Goal: Information Seeking & Learning: Learn about a topic

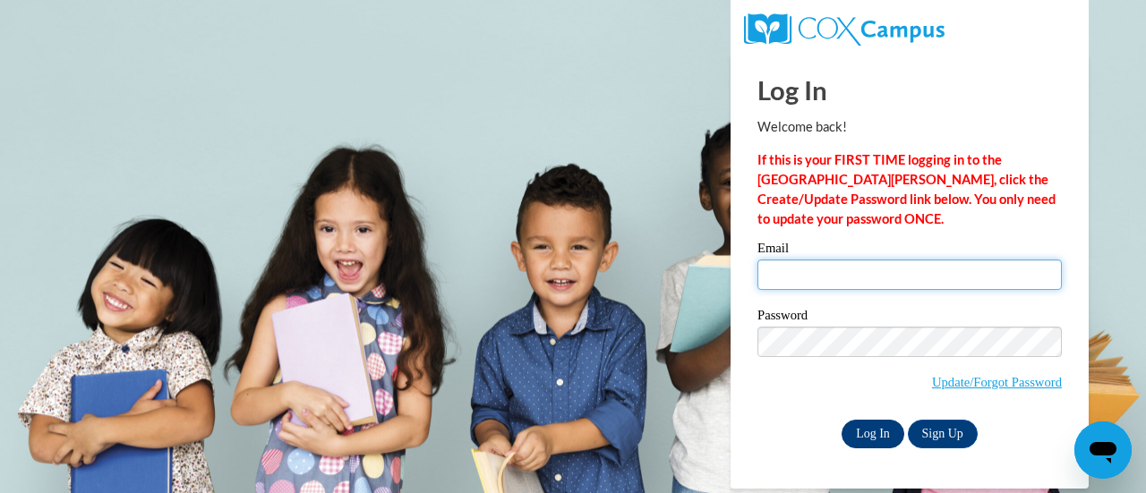
type input "variede@sunprairieschools.org"
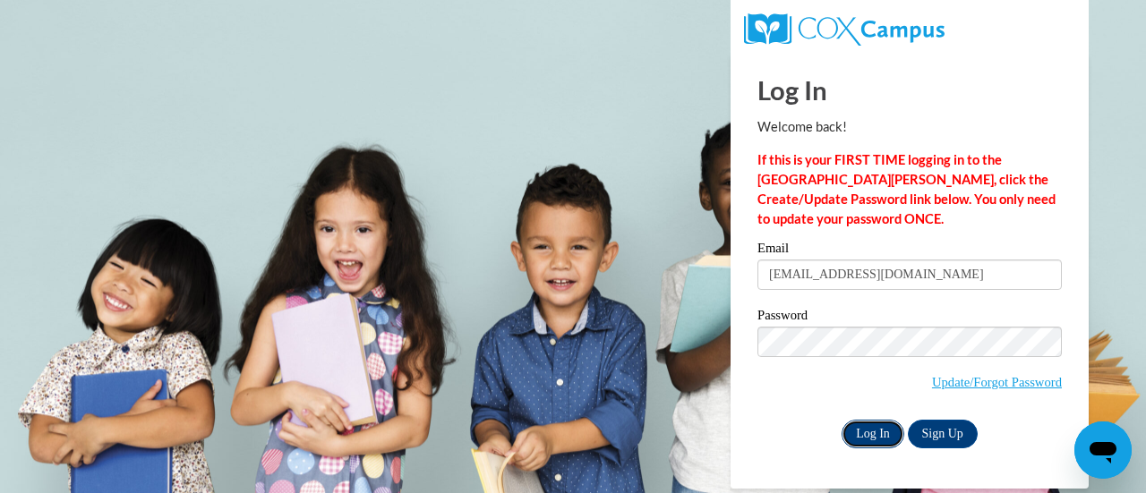
click at [873, 429] on input "Log In" at bounding box center [873, 434] width 63 height 29
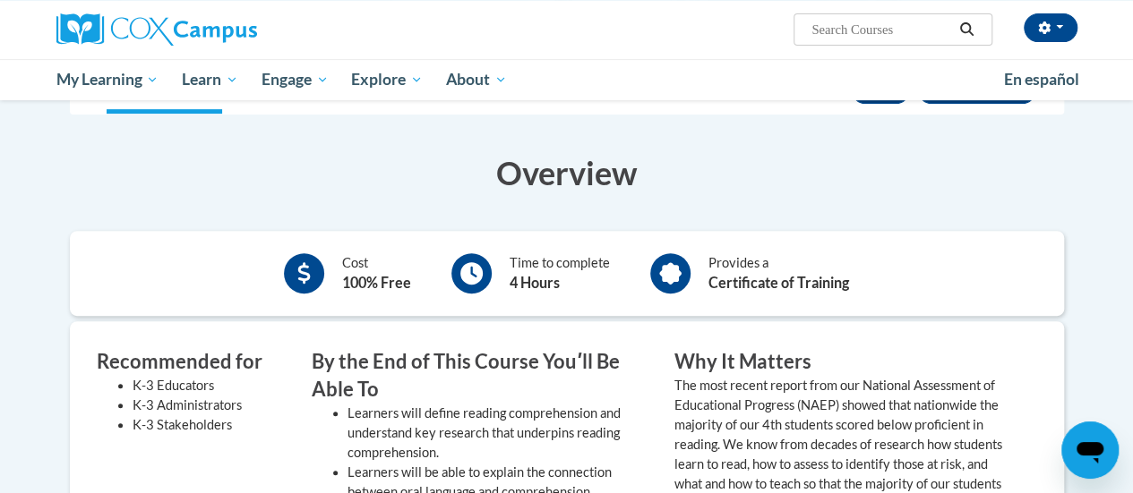
scroll to position [268, 0]
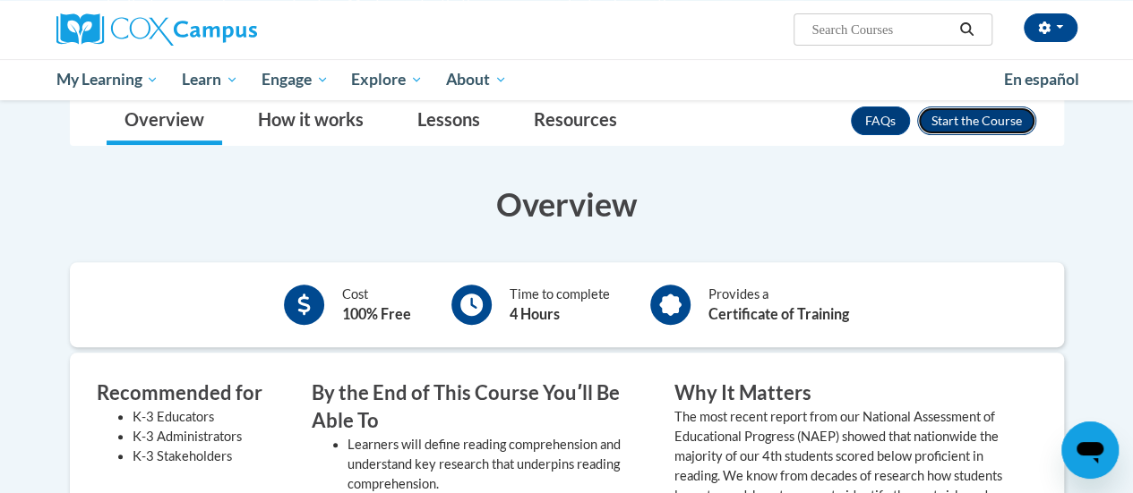
click at [1008, 115] on button "Enroll" at bounding box center [976, 121] width 119 height 29
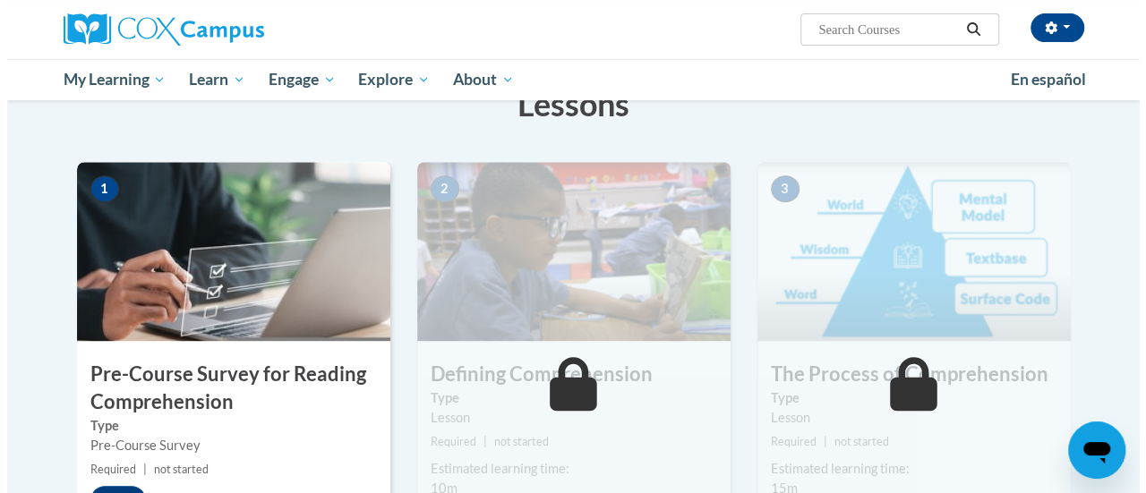
scroll to position [336, 0]
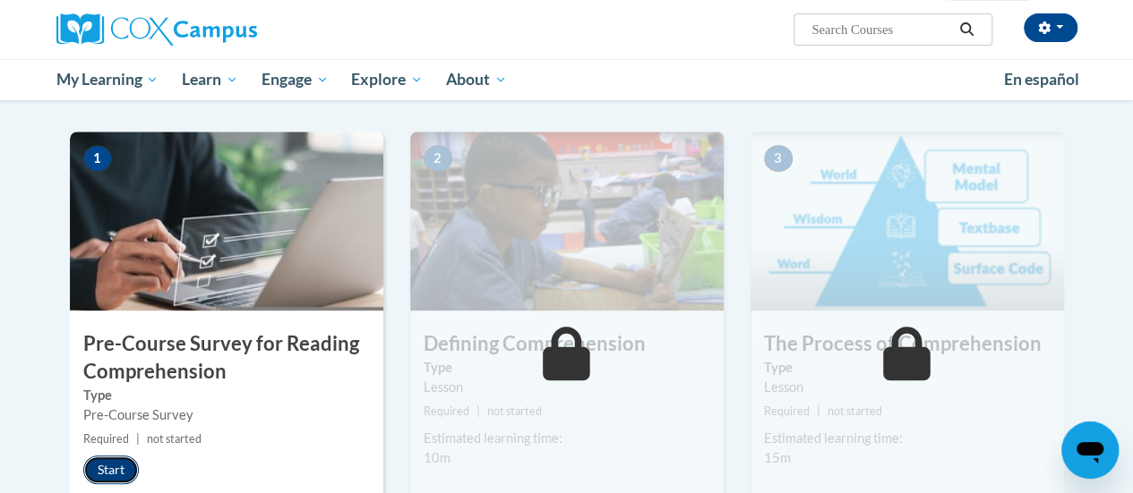
click at [129, 471] on button "Start" at bounding box center [111, 470] width 56 height 29
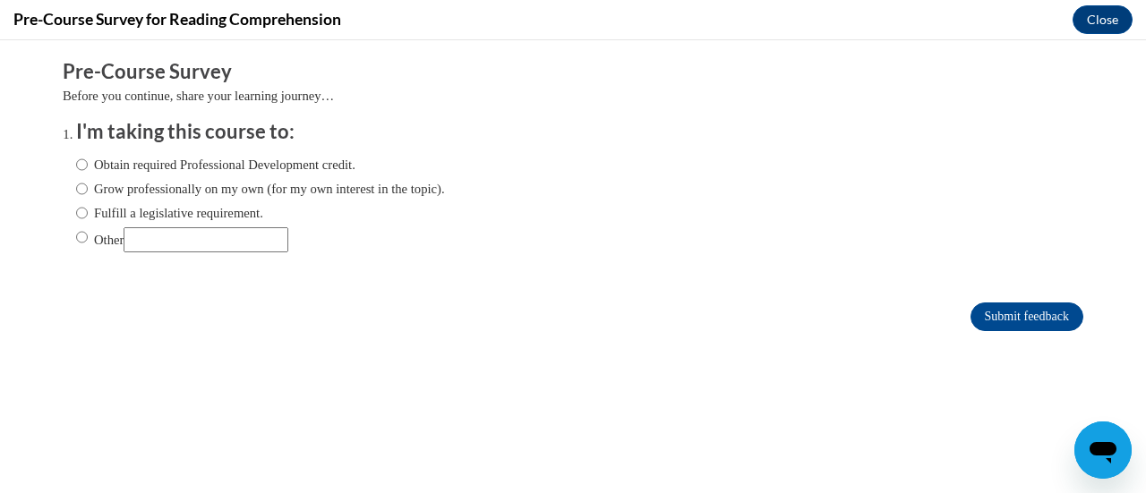
scroll to position [0, 0]
click at [184, 167] on label "Obtain required Professional Development credit." at bounding box center [215, 165] width 279 height 20
click at [88, 167] on input "Obtain required Professional Development credit." at bounding box center [82, 165] width 12 height 20
radio input "true"
click at [194, 240] on input "Other" at bounding box center [206, 239] width 165 height 25
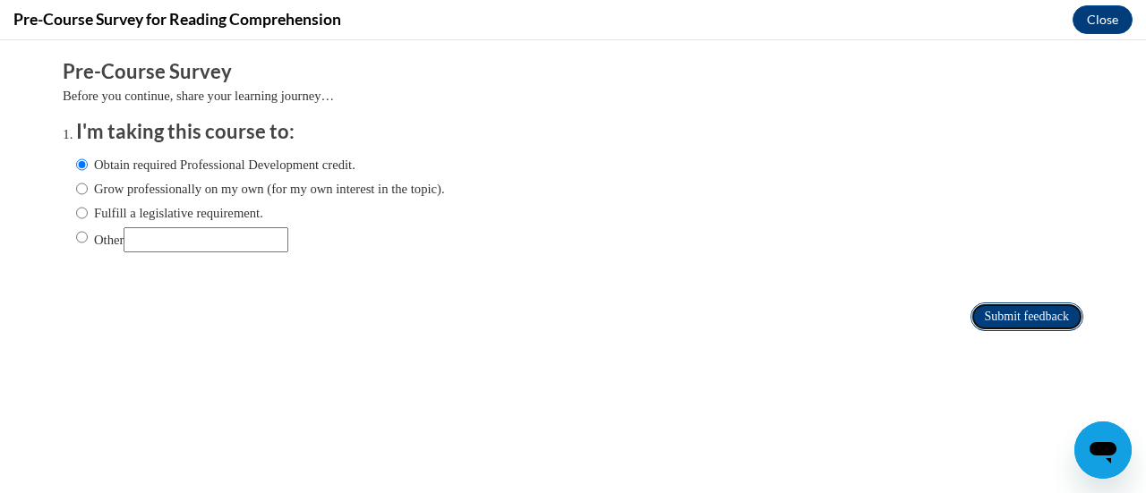
click at [1006, 307] on input "Submit feedback" at bounding box center [1027, 317] width 113 height 29
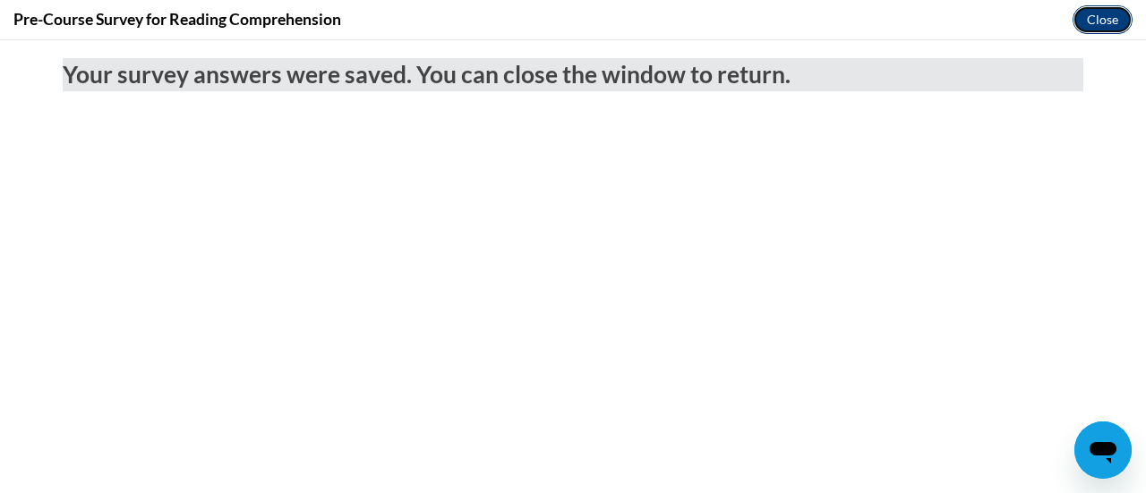
click at [1112, 27] on button "Close" at bounding box center [1103, 19] width 60 height 29
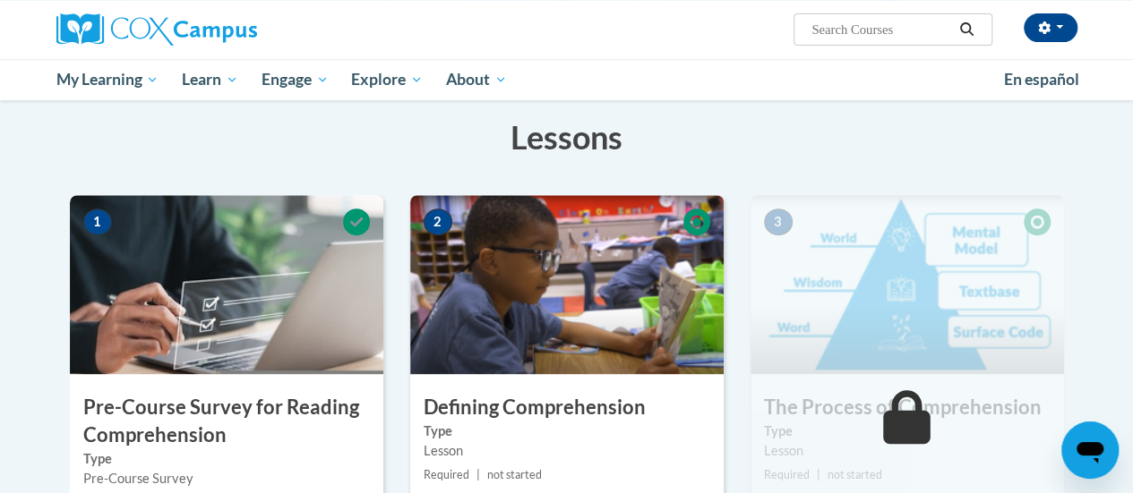
scroll to position [279, 0]
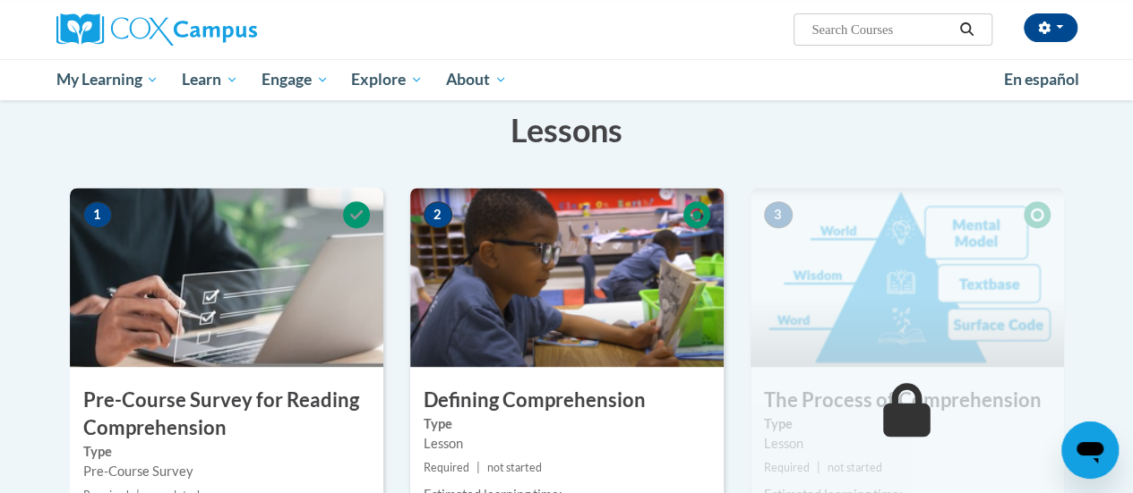
click at [557, 291] on img at bounding box center [566, 277] width 313 height 179
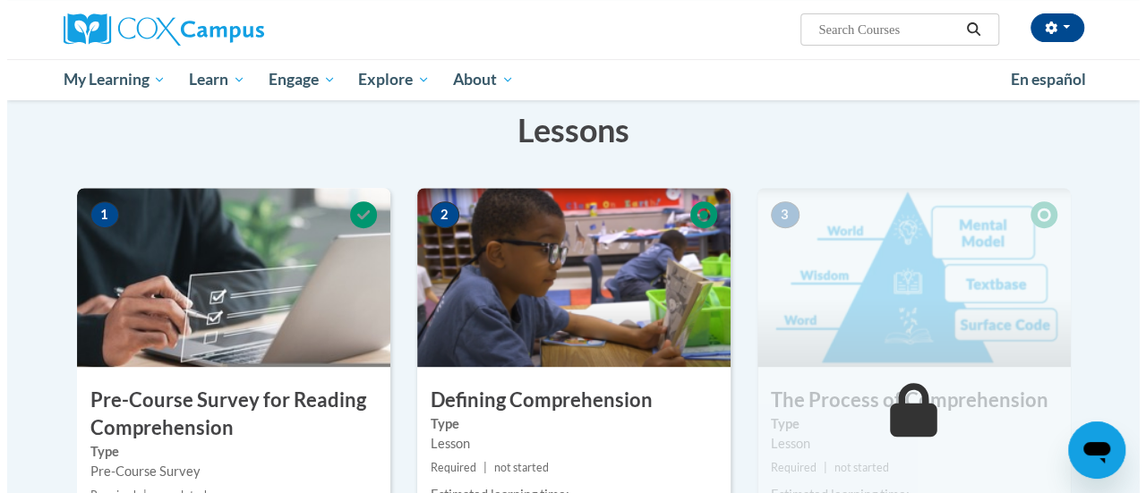
scroll to position [453, 0]
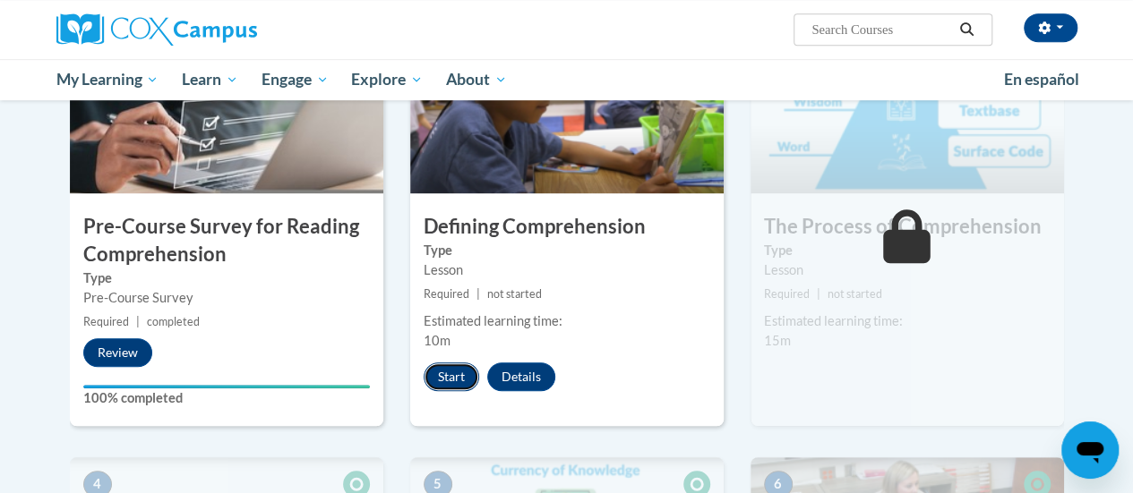
click at [432, 375] on button "Start" at bounding box center [451, 377] width 56 height 29
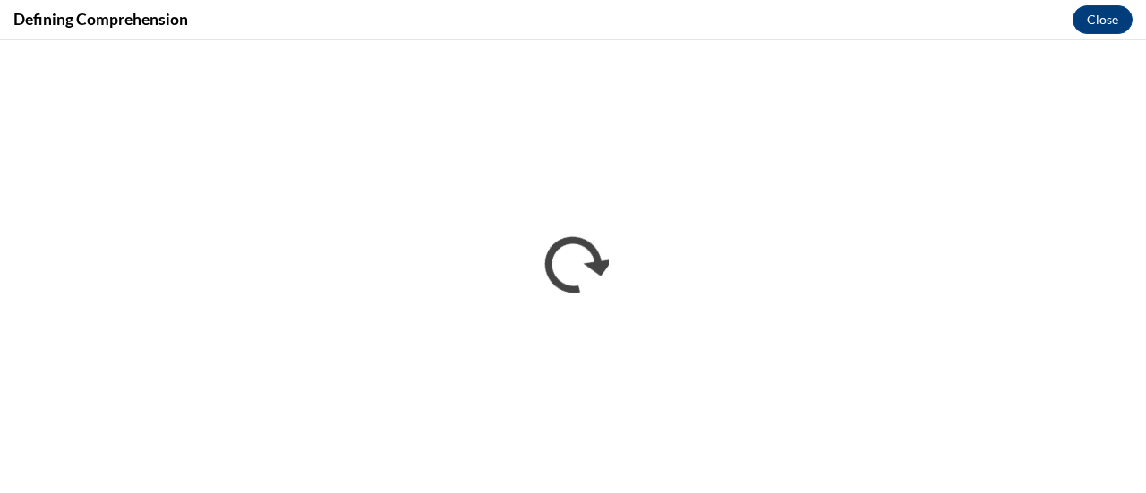
scroll to position [0, 0]
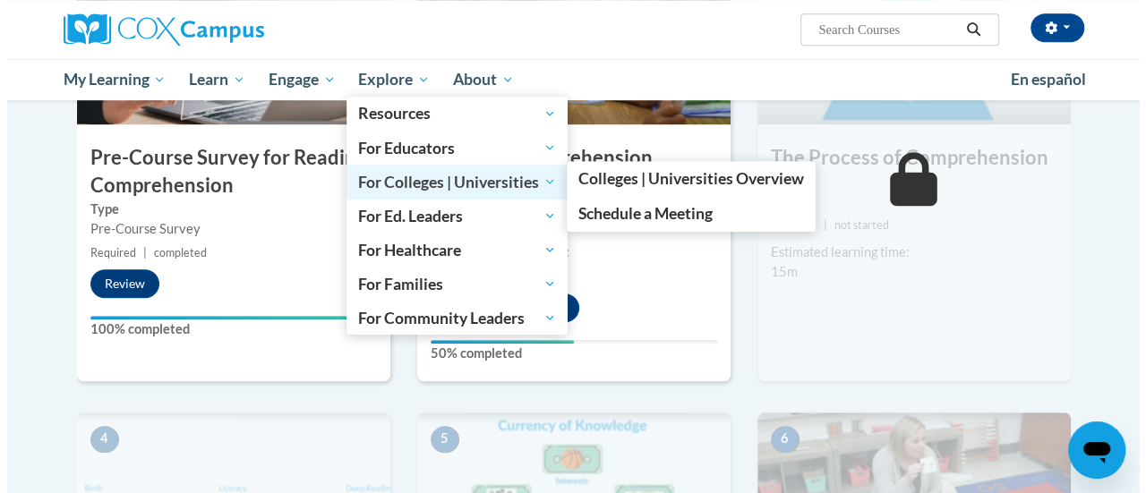
scroll to position [523, 0]
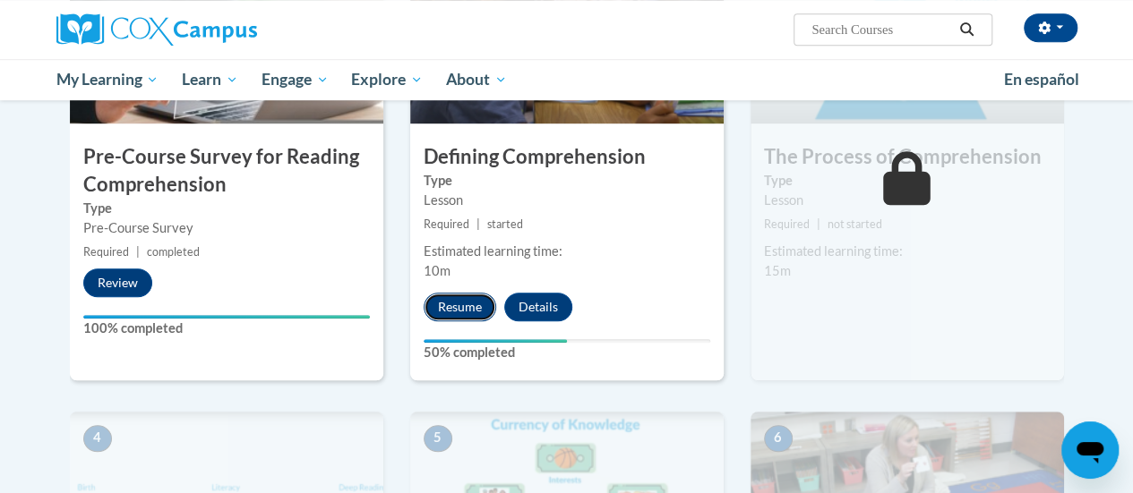
click at [465, 298] on button "Resume" at bounding box center [459, 307] width 73 height 29
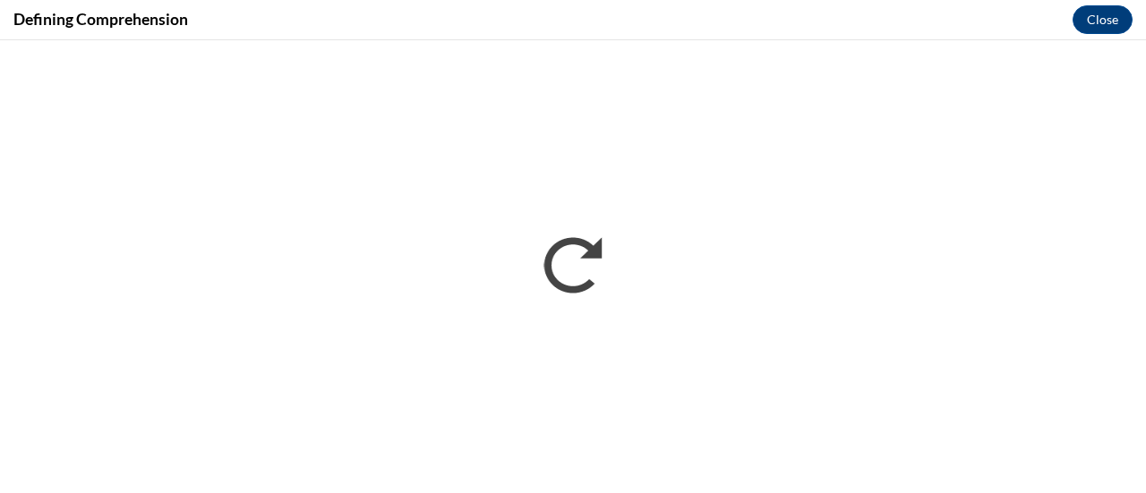
scroll to position [0, 0]
click at [726, 36] on div "Defining Comprehension Close" at bounding box center [573, 20] width 1146 height 40
